Goal: Ask a question: Seek information or help from site administrators or community

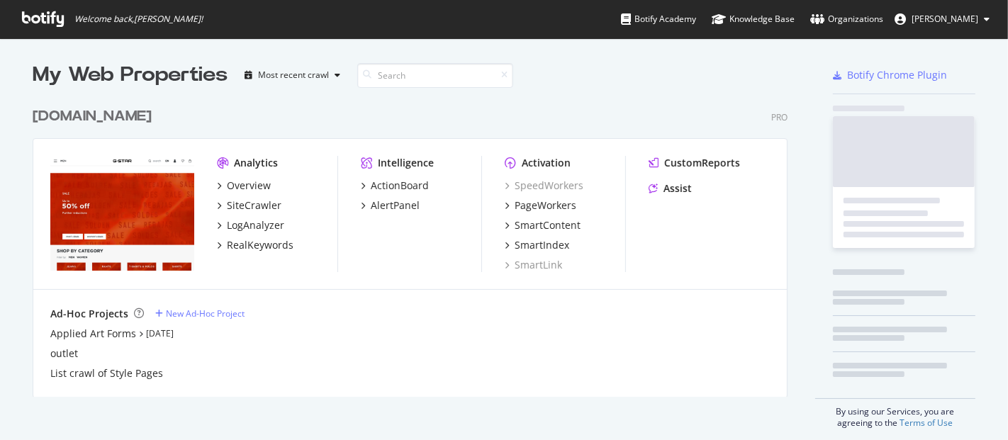
scroll to position [428, 984]
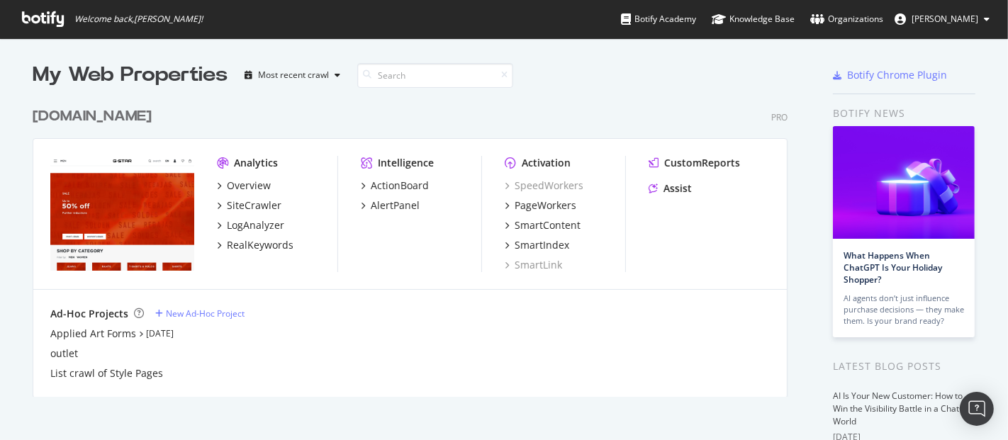
click at [115, 117] on div "[DOMAIN_NAME]" at bounding box center [92, 116] width 119 height 21
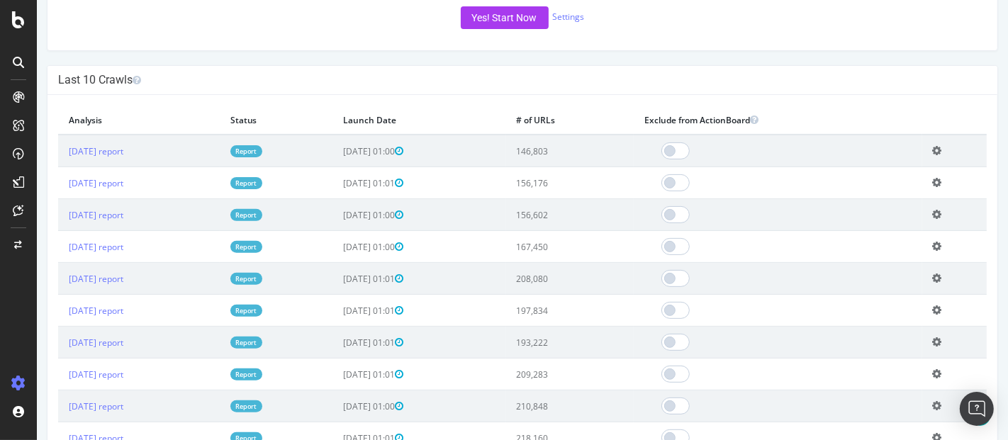
scroll to position [394, 0]
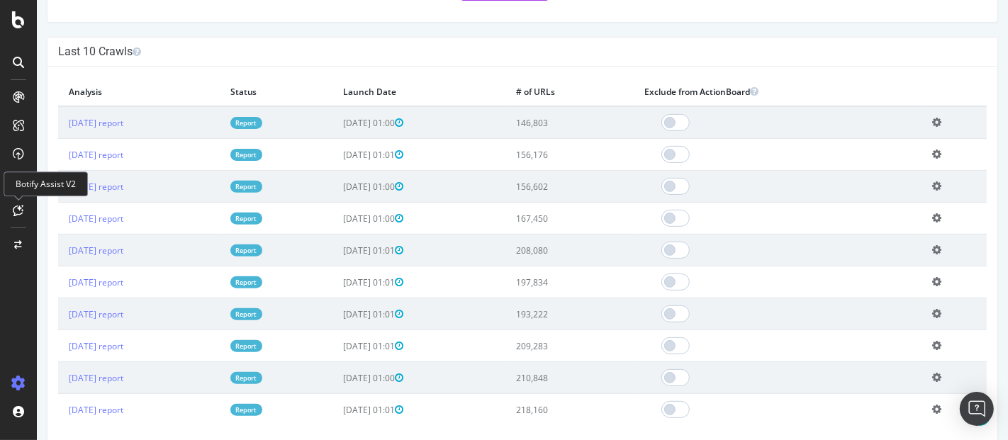
click at [20, 206] on icon at bounding box center [18, 210] width 11 height 11
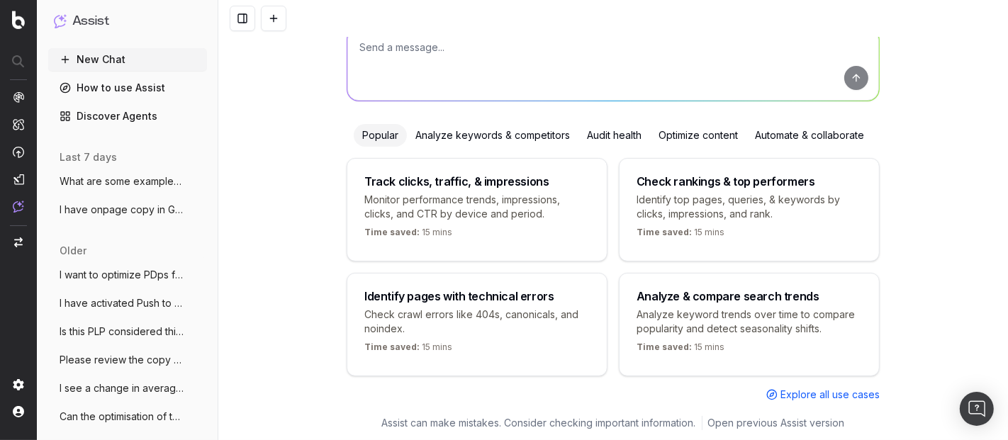
click at [427, 133] on div "Analyze keywords & competitors" at bounding box center [493, 135] width 172 height 23
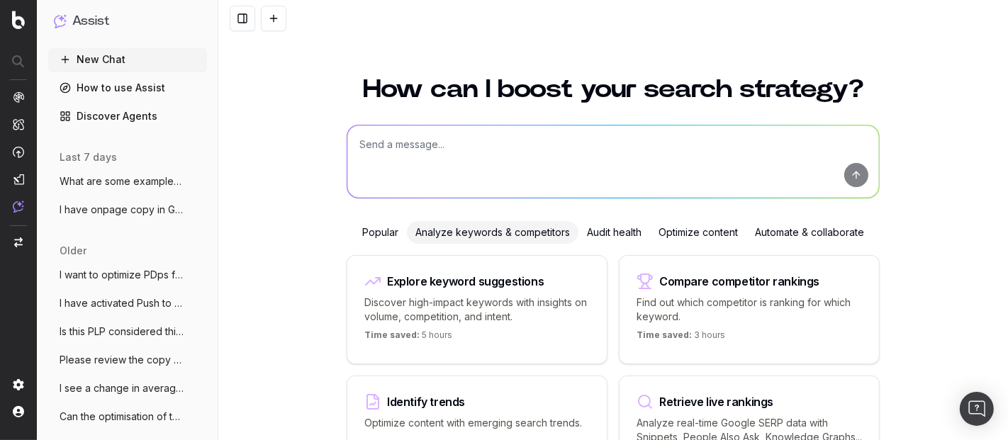
click at [472, 161] on textarea at bounding box center [613, 162] width 532 height 72
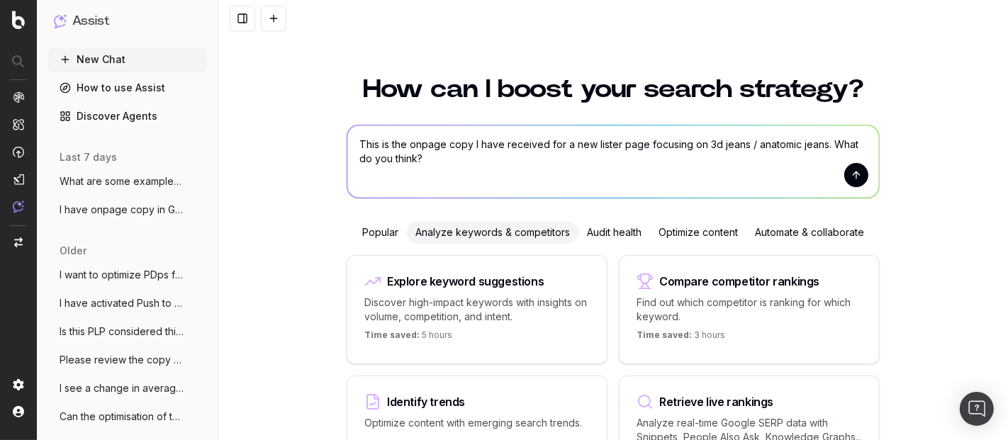
paste textarea "Men’s Fitted & Anatomic Jeans Discover G-STAR’s collection of men’s anatomic je…"
type textarea "Lore ip dol sitame cons A elit seddoeiu tem i utl etdolo magn aliquaen ad 7m ve…"
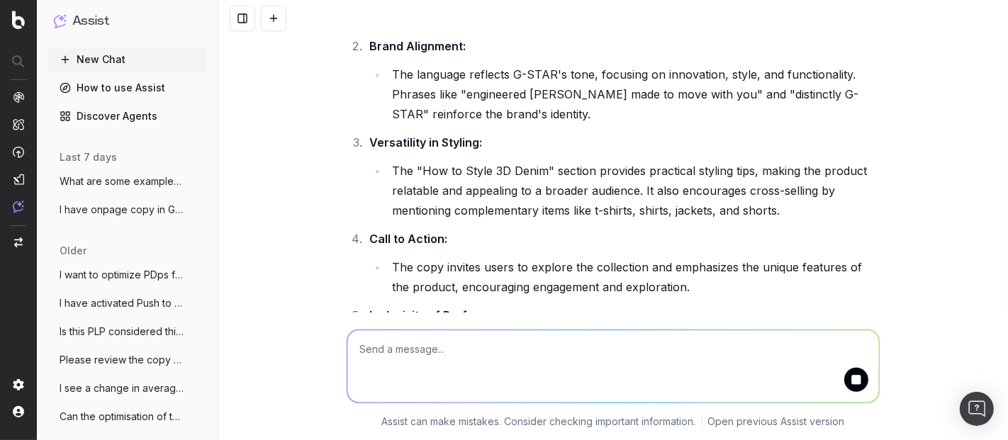
scroll to position [482, 0]
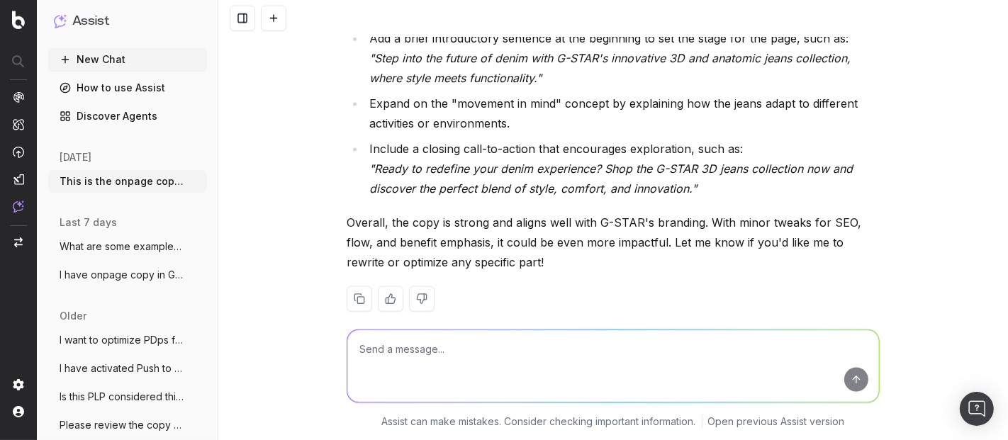
scroll to position [1620, 0]
drag, startPoint x: 529, startPoint y: 327, endPoint x: 493, endPoint y: 345, distance: 40.3
drag, startPoint x: 493, startPoint y: 345, endPoint x: 403, endPoint y: 362, distance: 91.8
click at [399, 362] on textarea at bounding box center [613, 366] width 532 height 72
type textarea "H"
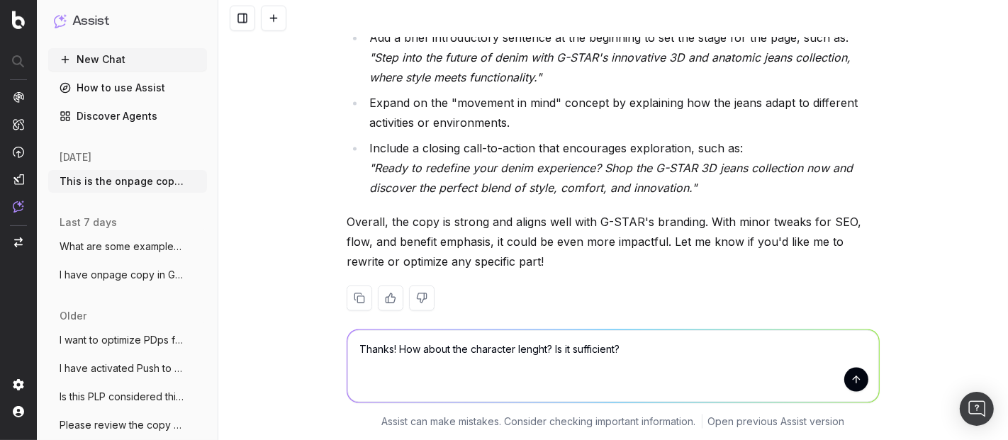
type textarea "Thanks! How about the character lenght? Is it sufficient?"
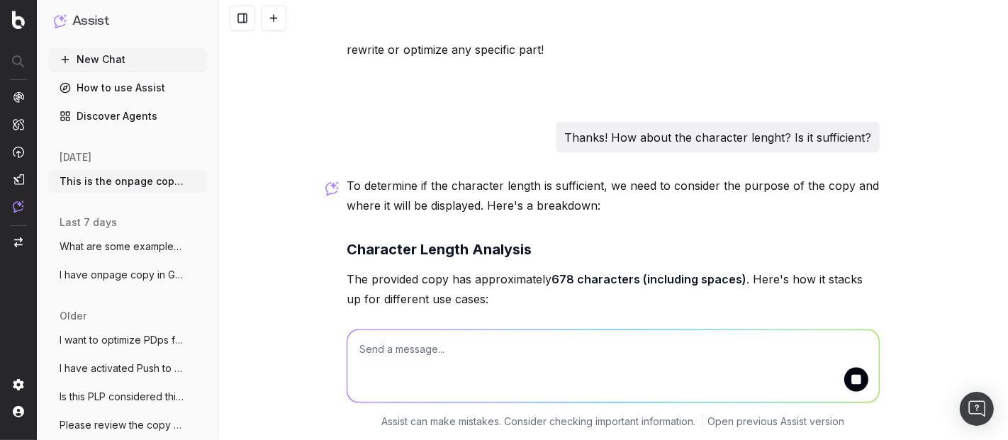
scroll to position [1847, 0]
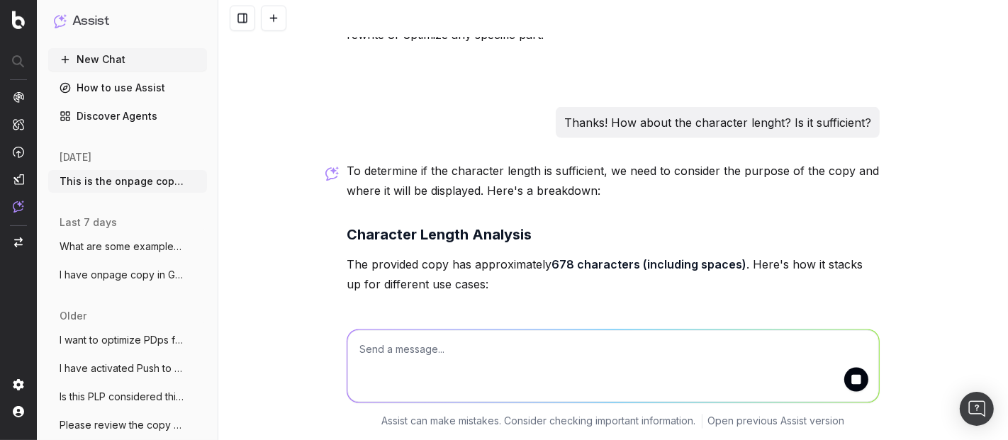
click at [490, 345] on textarea at bounding box center [613, 366] width 532 height 72
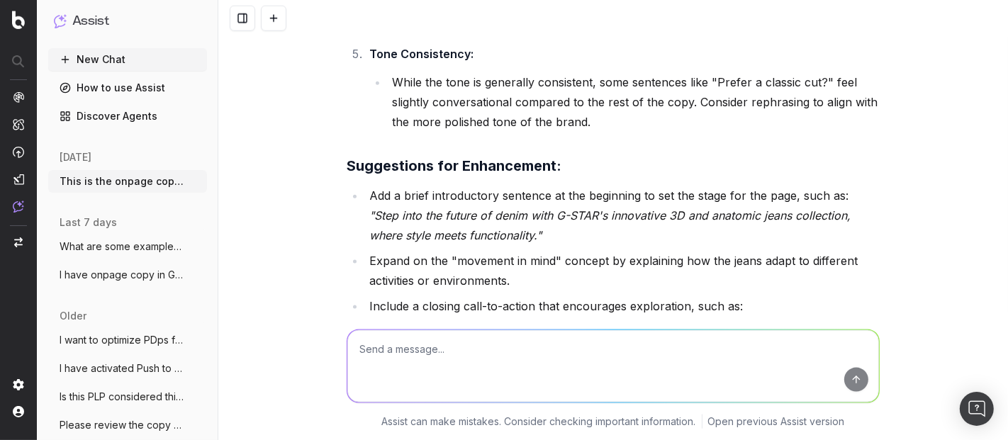
scroll to position [1305, 0]
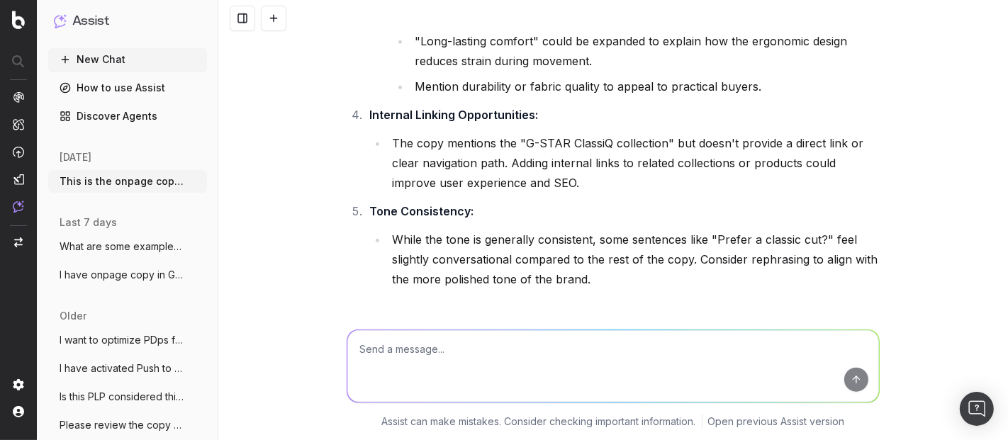
click at [430, 369] on textarea at bounding box center [613, 366] width 532 height 72
paste textarea "Lorem’i Dolors & Ametcons Adipi Elitsed D-EIUS’t incid’u laboreet dolor—magnaal…"
type textarea "Lor ipsum dolo sitametc adip? Elits’d Eiusmo & Temporin Utlab Etdolor M-ALIQ’e …"
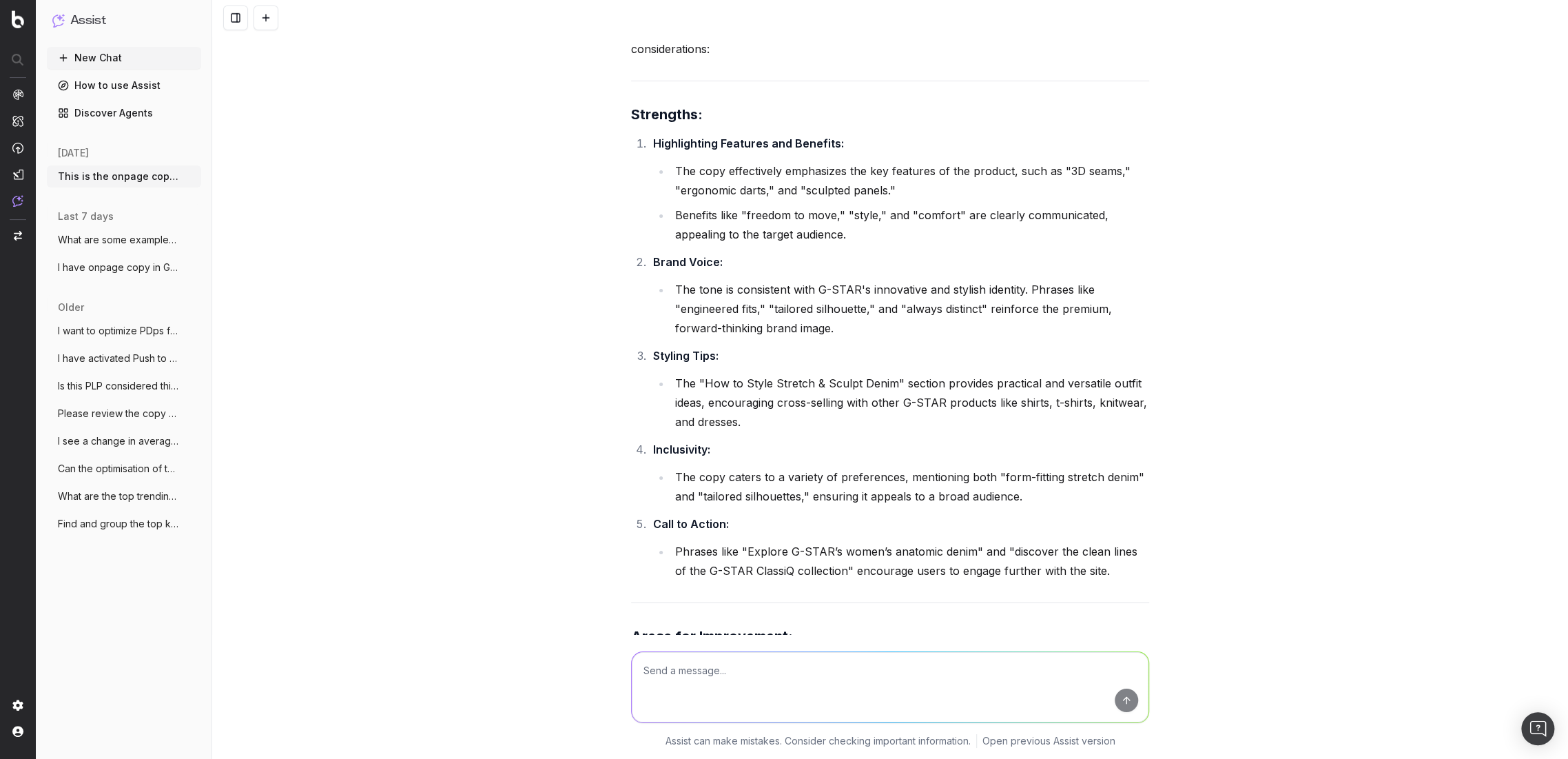
scroll to position [3029, 0]
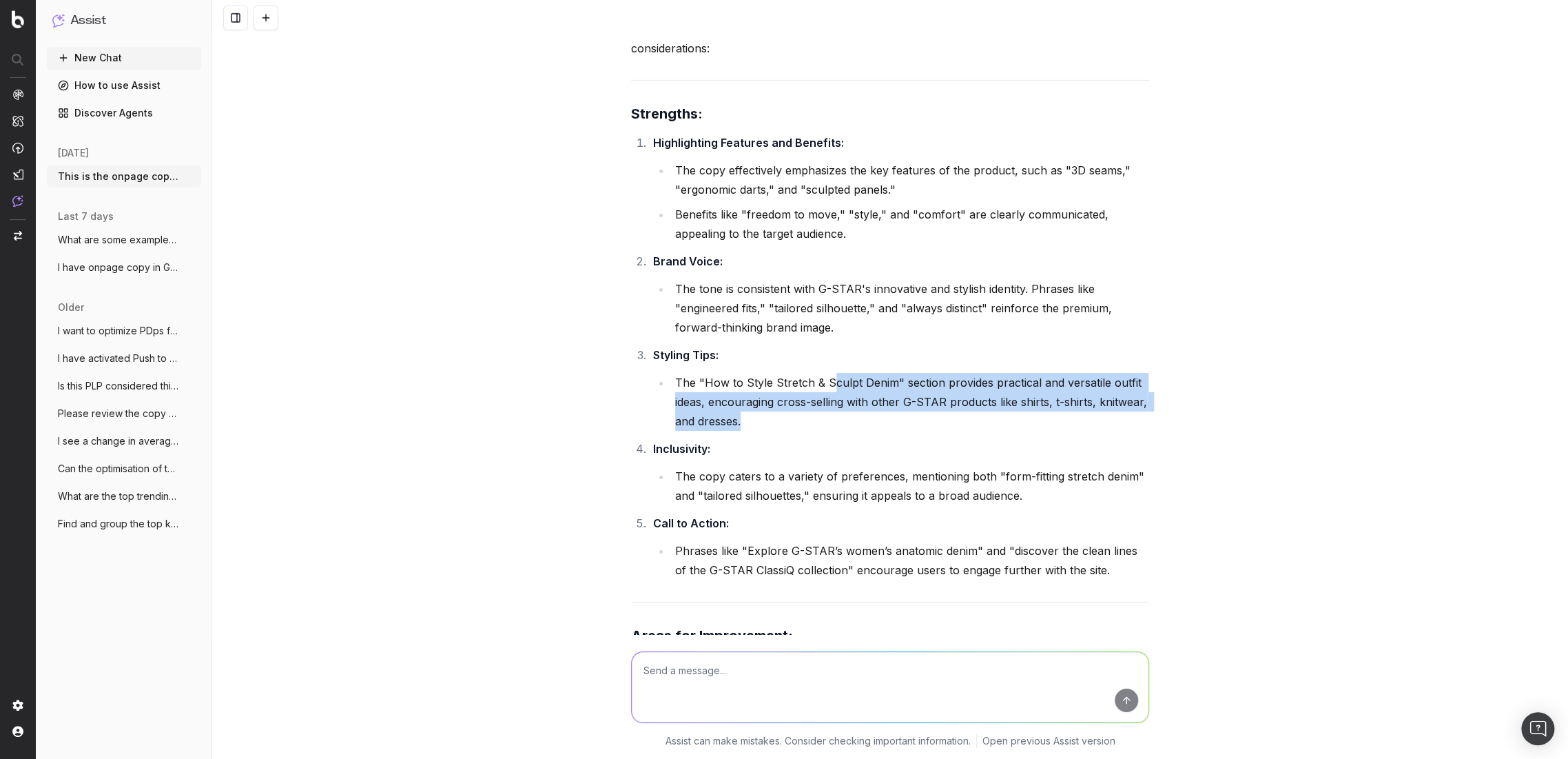
drag, startPoint x: 825, startPoint y: 338, endPoint x: 1017, endPoint y: 411, distance: 205.4
click at [979, 377] on li "The "How to Style Stretch & Sculpt Denim" section provides practical and versat…" at bounding box center [910, 402] width 478 height 58
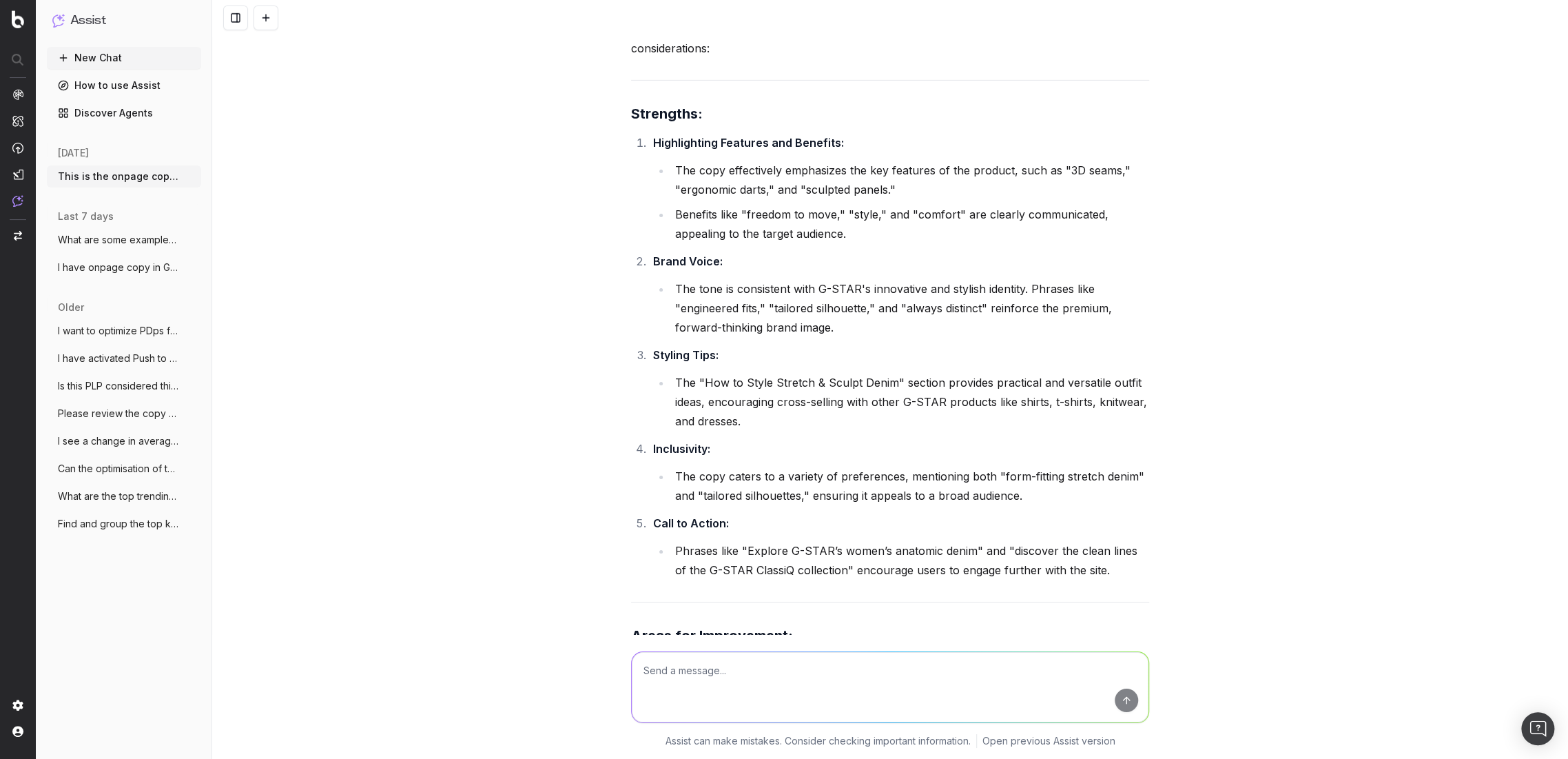
click at [979, 428] on li "The copy caters to a variety of preferences, mentioning both "form-fitting stre…" at bounding box center [910, 486] width 478 height 39
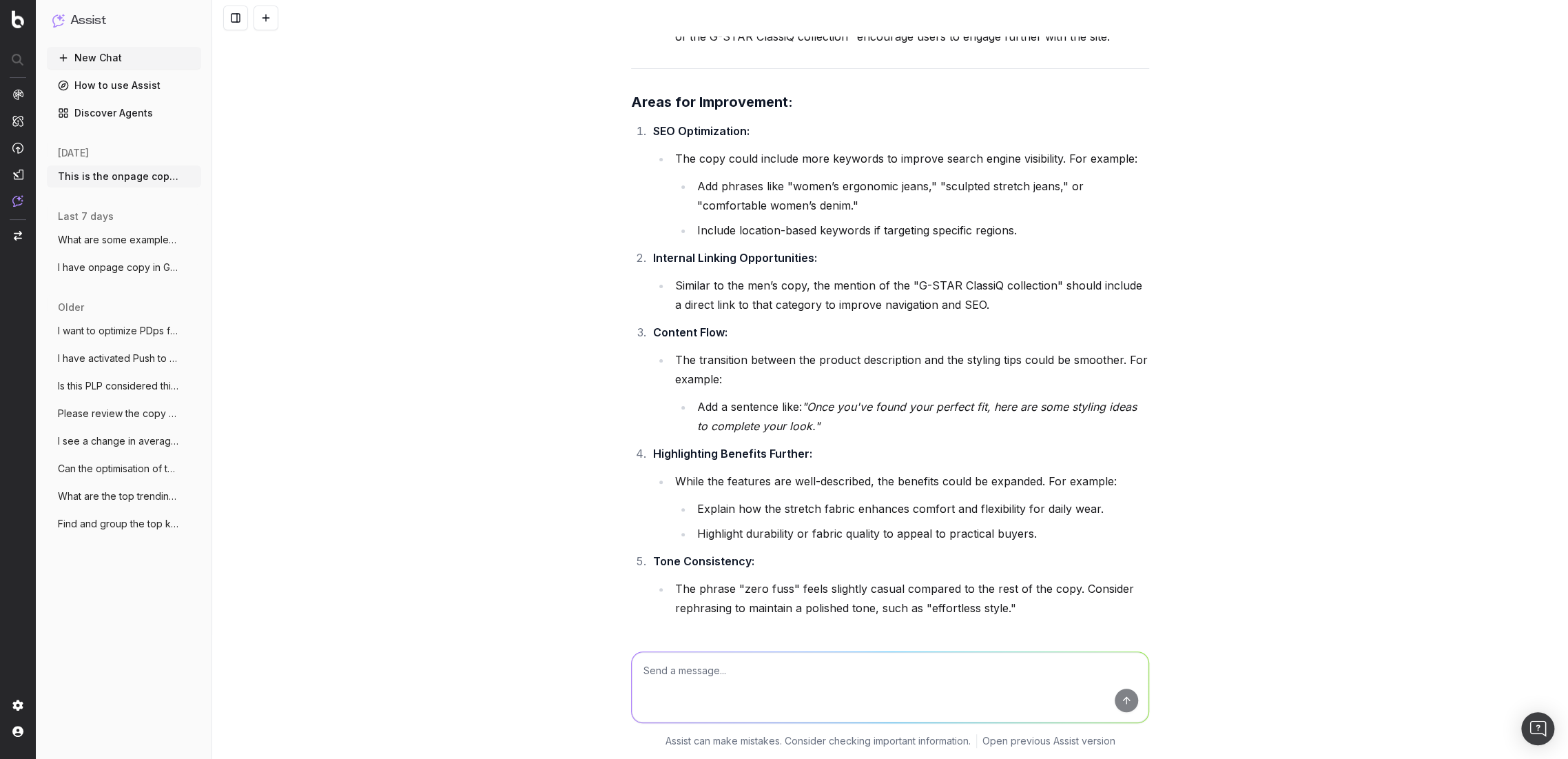
scroll to position [3566, 0]
click at [812, 395] on li "Add a sentence like: "Once you've found your perfect fit, here are some styling…" at bounding box center [920, 414] width 456 height 39
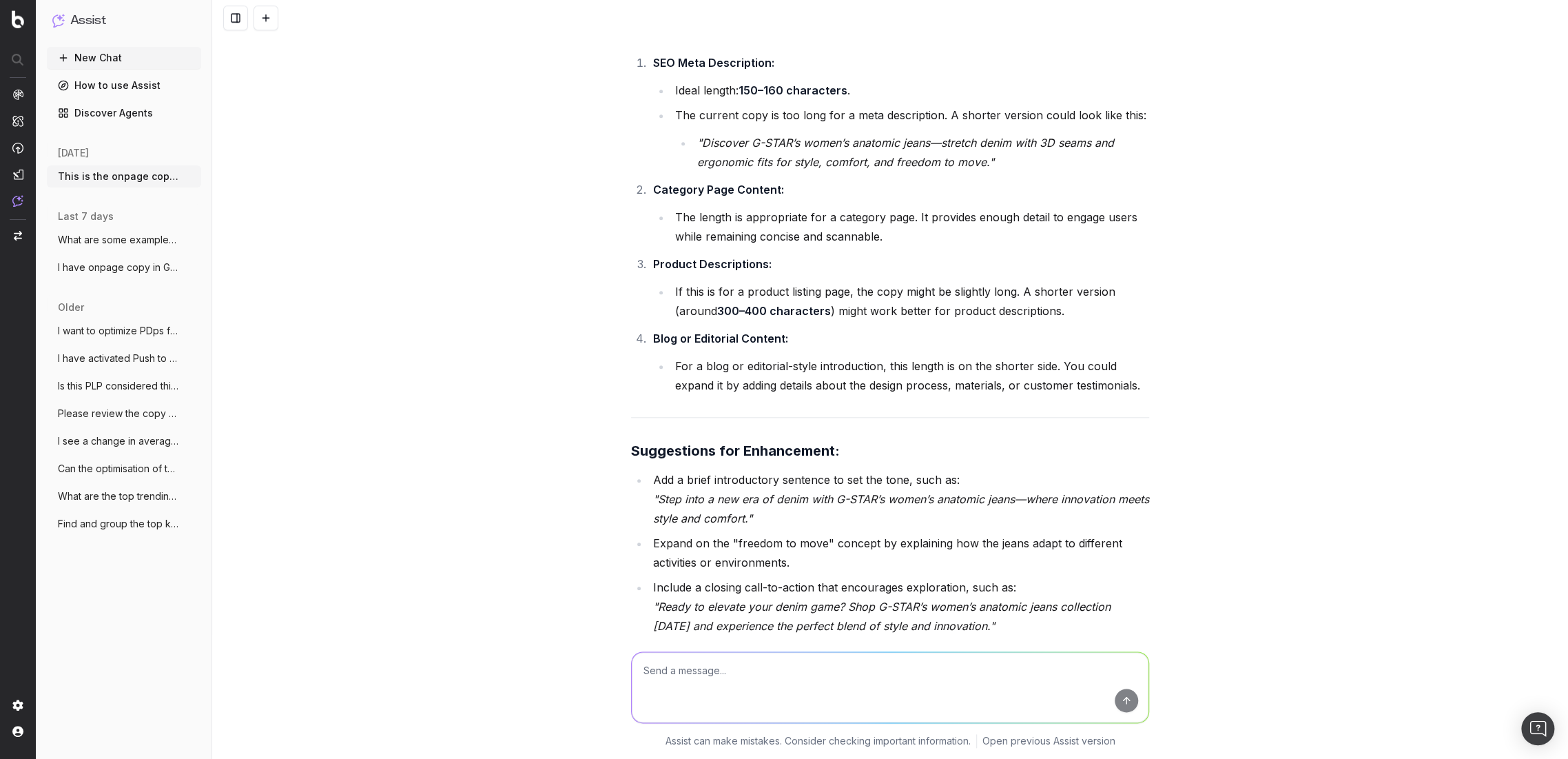
scroll to position [4407, 0]
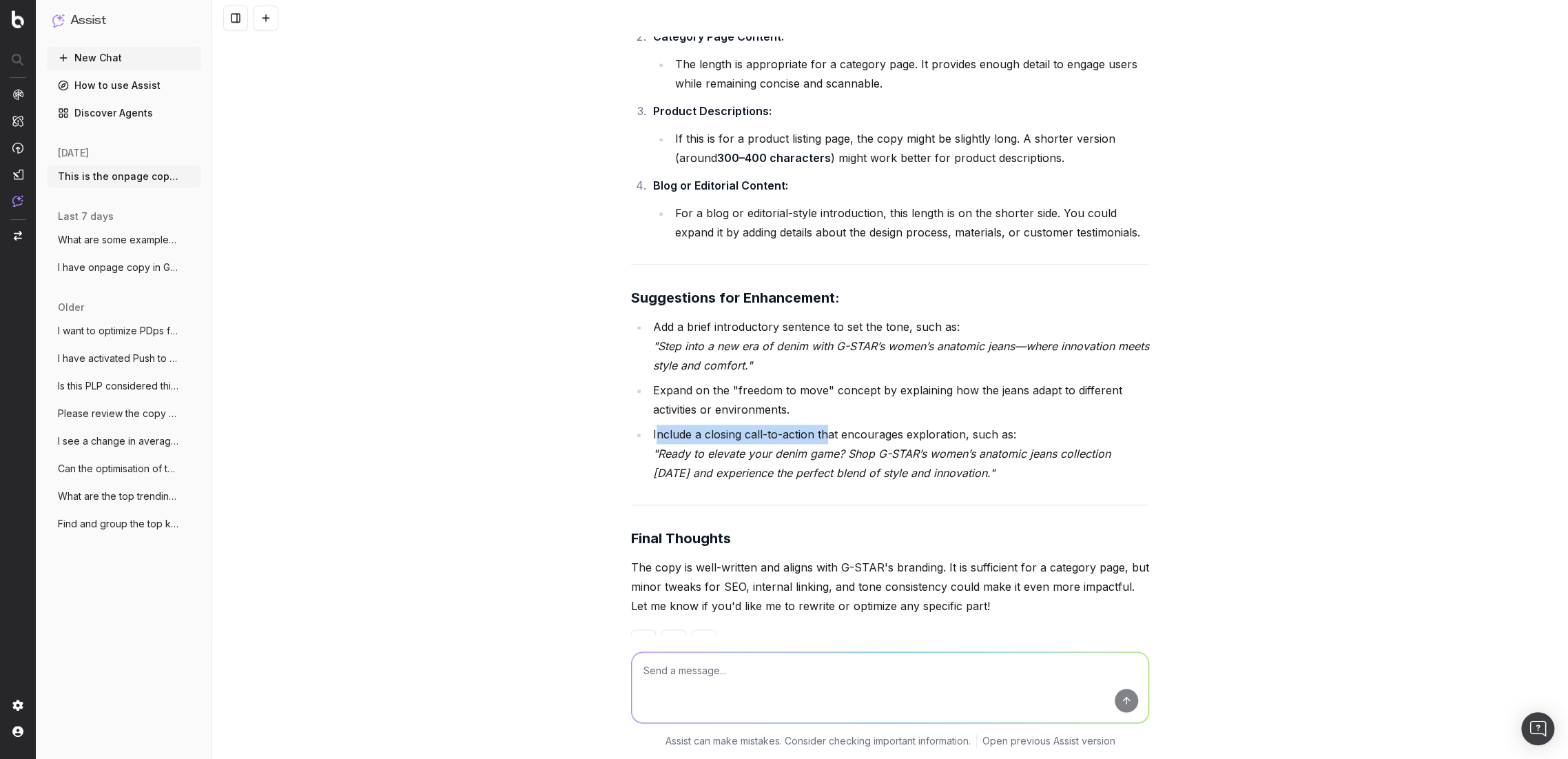
drag, startPoint x: 650, startPoint y: 385, endPoint x: 824, endPoint y: 384, distance: 174.0
click at [824, 384] on ul "Add a brief introductory sentence to set the tone, such as: "Step into a new er…" at bounding box center [890, 399] width 518 height 165
